Goal: Task Accomplishment & Management: Use online tool/utility

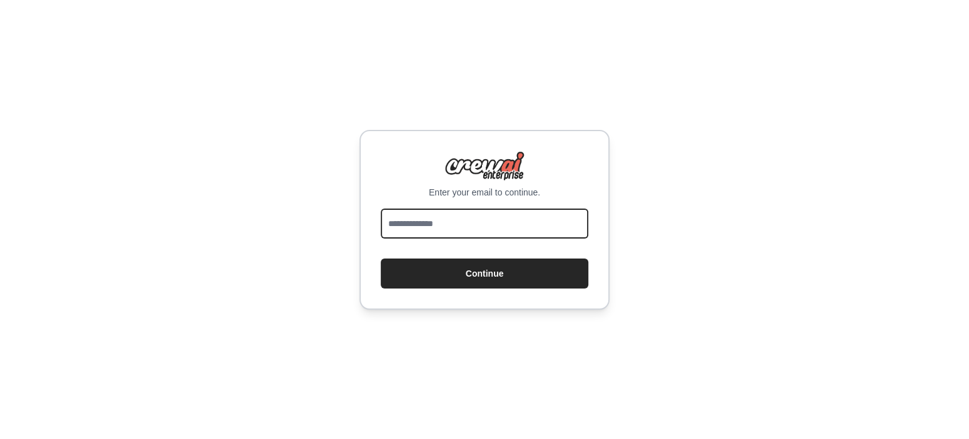
click at [483, 231] on input "email" at bounding box center [484, 224] width 207 height 30
type input "**********"
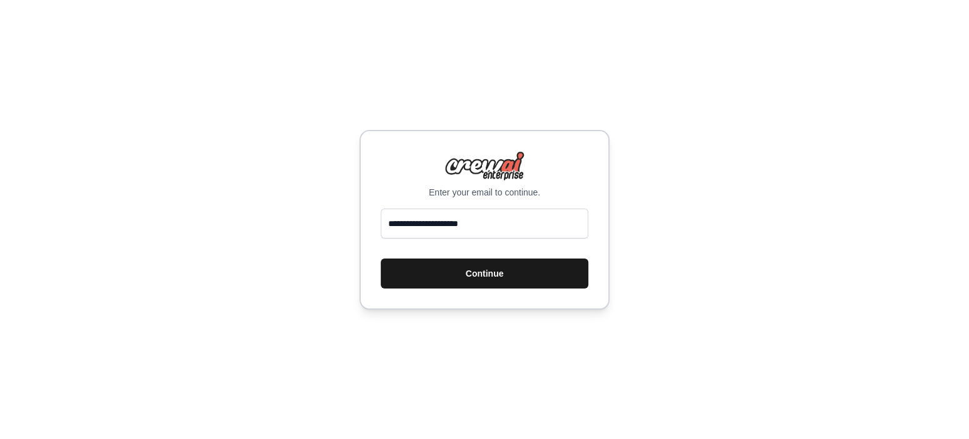
click at [500, 276] on button "Continue" at bounding box center [484, 274] width 207 height 30
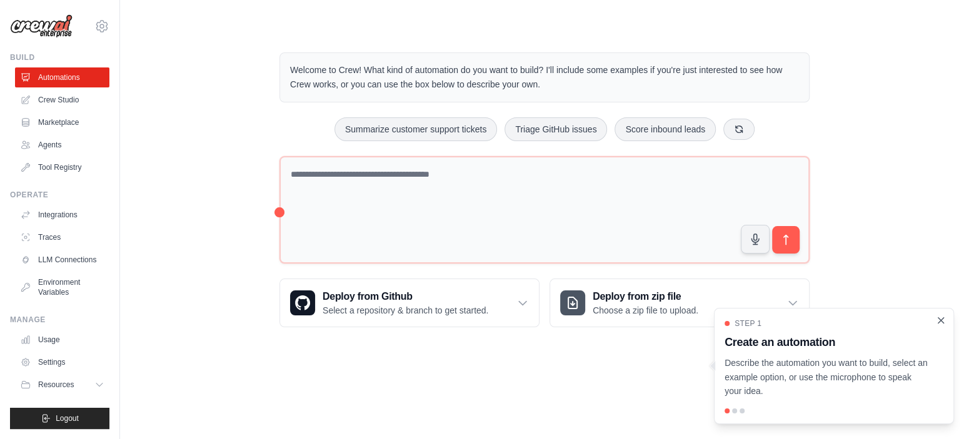
click at [944, 321] on icon "Close walkthrough" at bounding box center [940, 320] width 11 height 11
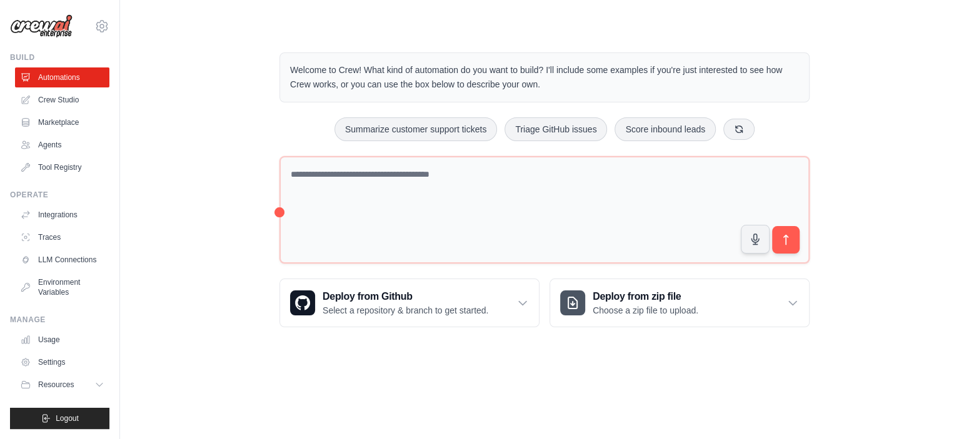
click at [925, 309] on div "Welcome to Crew! What kind of automation do you want to build? I'll include som…" at bounding box center [544, 189] width 809 height 315
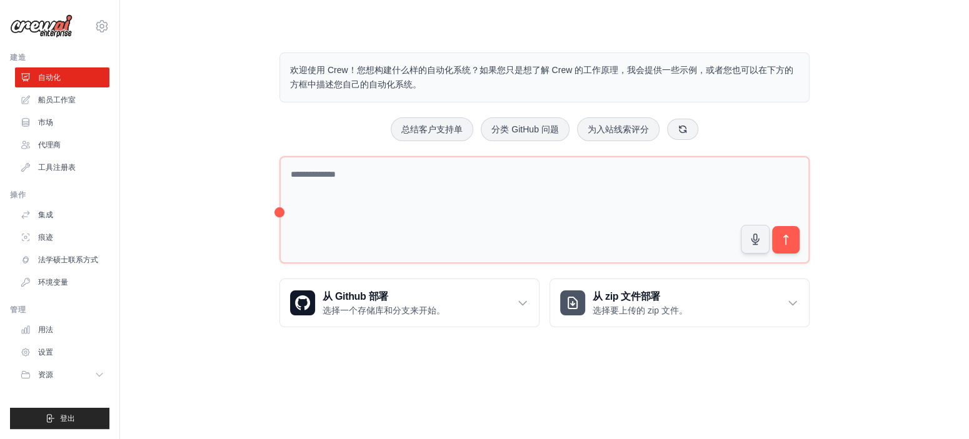
click at [832, 120] on div "欢迎使用 Crew！您想构建什么样的自动化系统？如果您只是想了解 Crew 的工作原理，我会提供一些示例，或者您也可以在下方的方框中描述您自己的自动化系统。 …" at bounding box center [544, 189] width 809 height 315
click at [167, 173] on div "欢迎使用 Crew！您想构建什么样的自动化系统？如果您只是想了解 Crew 的工作原理，我会提供一些示例，或者您也可以在下方的方框中描述您自己的自动化系统。 …" at bounding box center [544, 189] width 809 height 315
click at [85, 101] on link "船员工作室" at bounding box center [63, 100] width 94 height 20
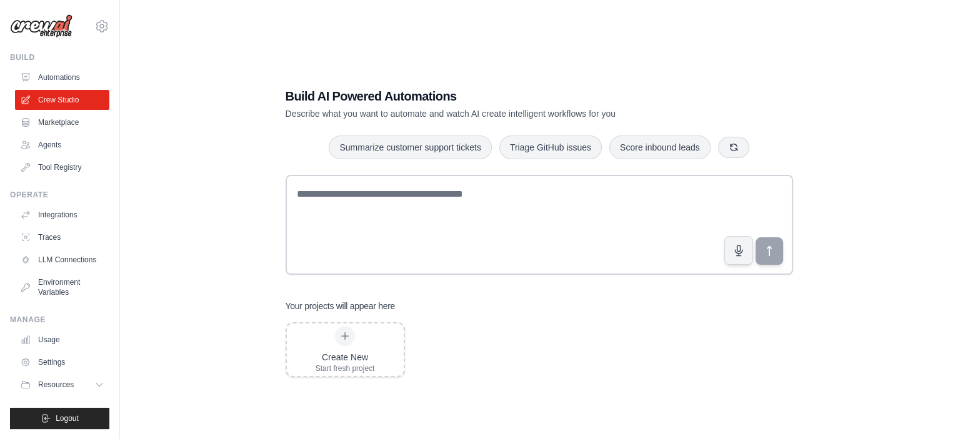
click at [858, 302] on div "Build AI Powered Automations Describe what you want to automate and watch AI cr…" at bounding box center [539, 231] width 798 height 439
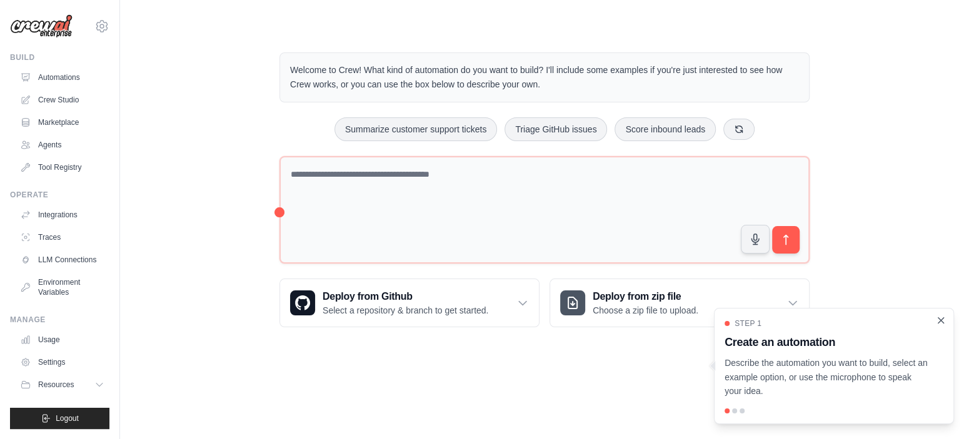
click at [939, 324] on icon "Close walkthrough" at bounding box center [940, 320] width 11 height 11
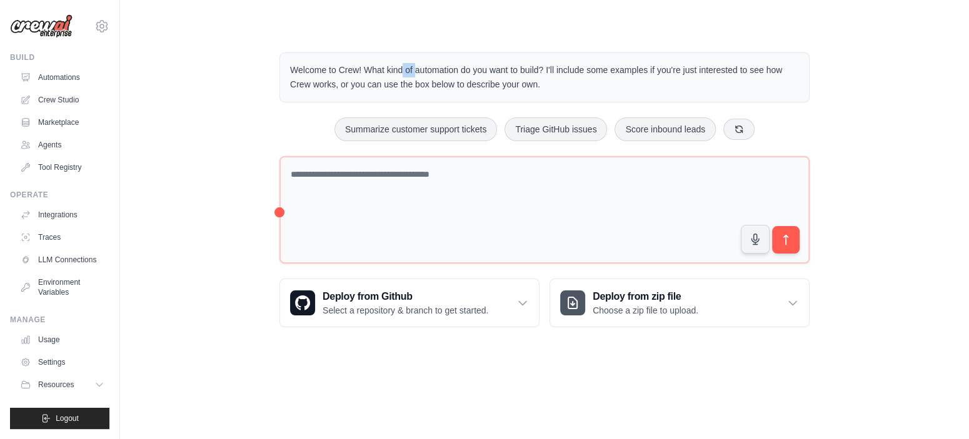
drag, startPoint x: 341, startPoint y: 67, endPoint x: 362, endPoint y: 69, distance: 20.7
click at [362, 69] on p "Welcome to Crew! What kind of automation do you want to build? I'll include som…" at bounding box center [544, 77] width 509 height 29
copy p "Crew"
